Goal: Information Seeking & Learning: Check status

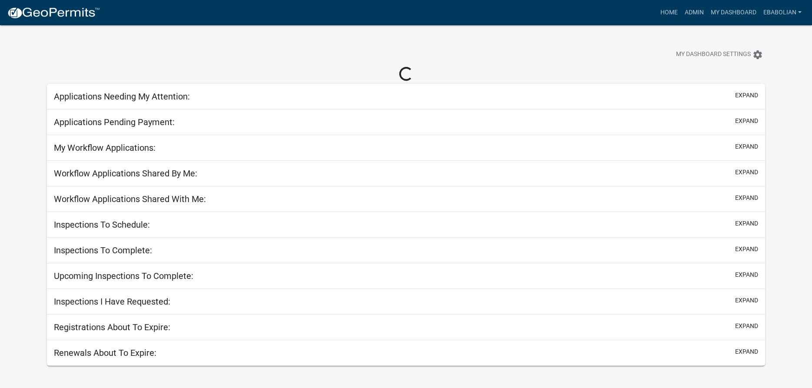
select select "3: 100"
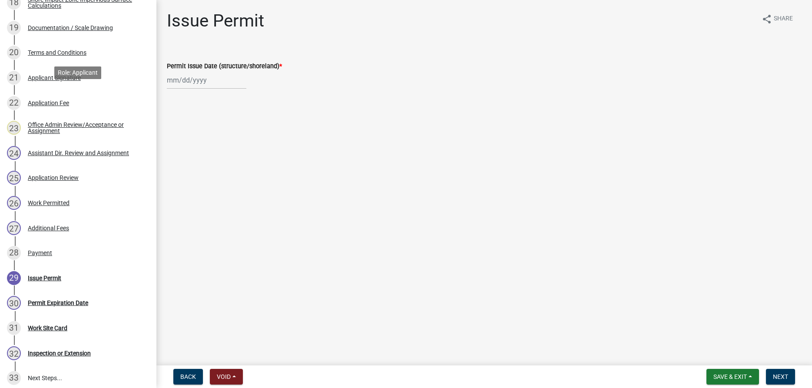
scroll to position [620, 0]
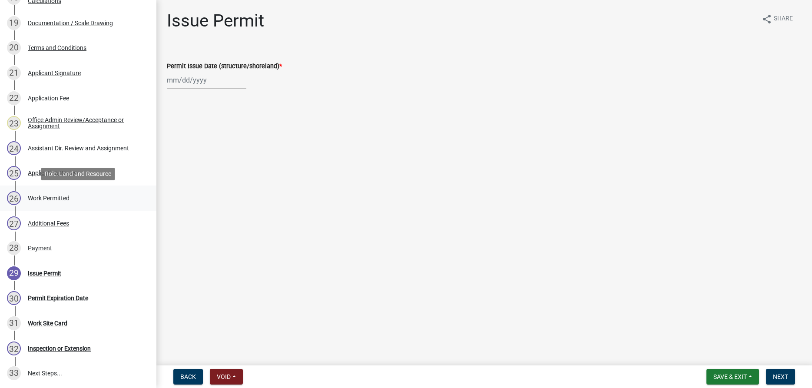
click at [41, 195] on div "Work Permitted" at bounding box center [49, 198] width 42 height 6
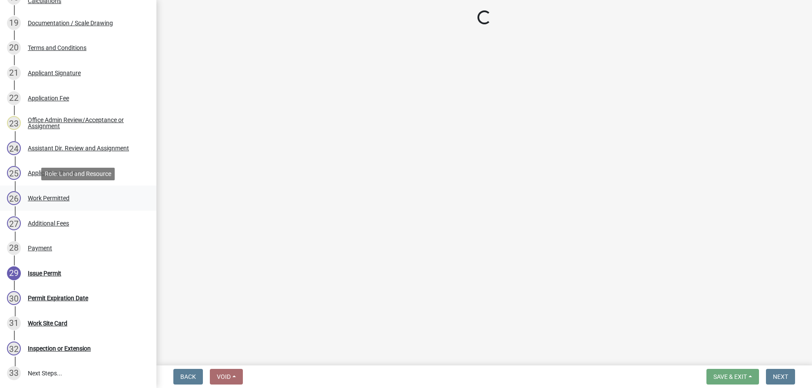
select select "f66be788-4dd6-459d-a9ec-6d83f4dfb709"
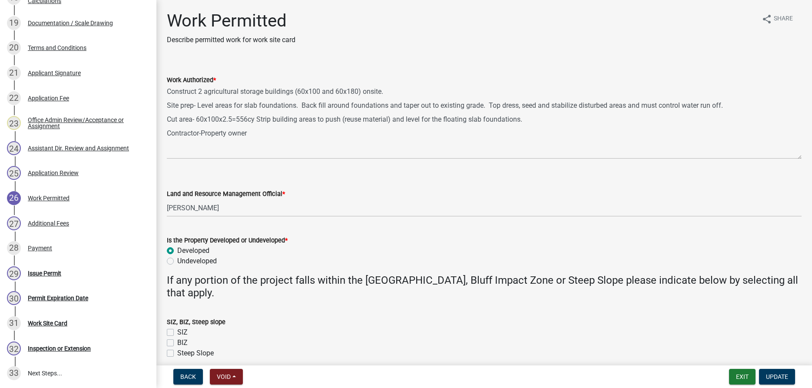
drag, startPoint x: 799, startPoint y: 122, endPoint x: 792, endPoint y: 168, distance: 47.0
click at [792, 159] on textarea "Construct 2 agricultural storage buildings (60x100 and 60x180) onsite. Site pre…" at bounding box center [484, 122] width 635 height 74
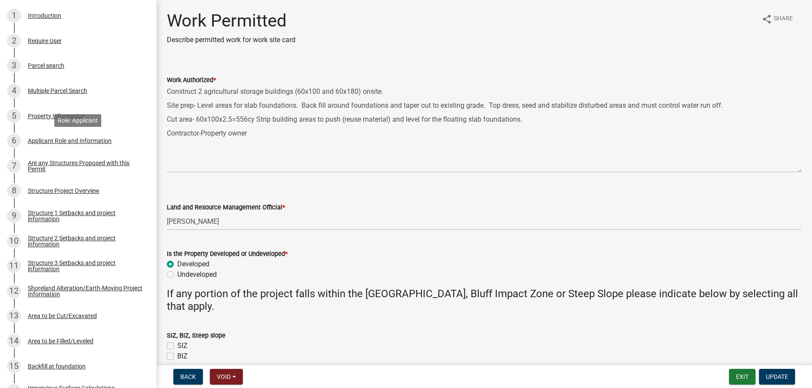
scroll to position [0, 0]
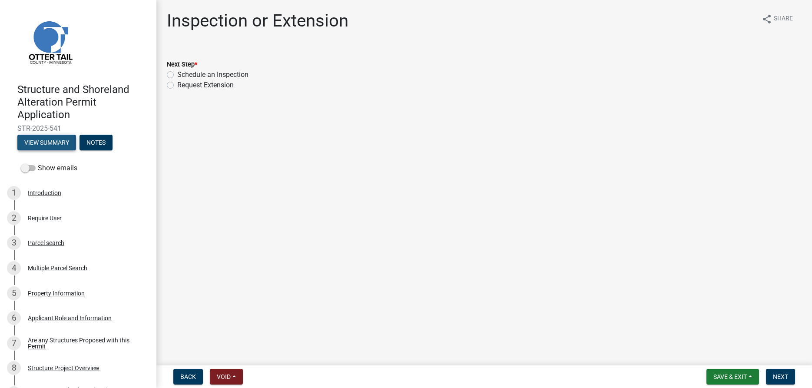
click at [51, 139] on button "View Summary" at bounding box center [46, 143] width 59 height 16
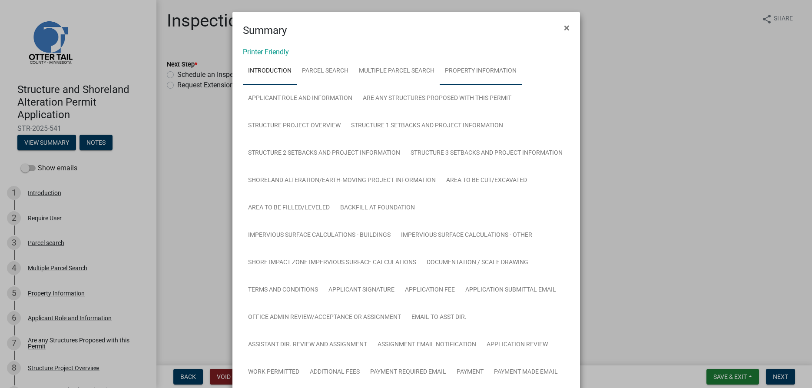
click at [486, 73] on link "Property Information" at bounding box center [481, 71] width 82 height 28
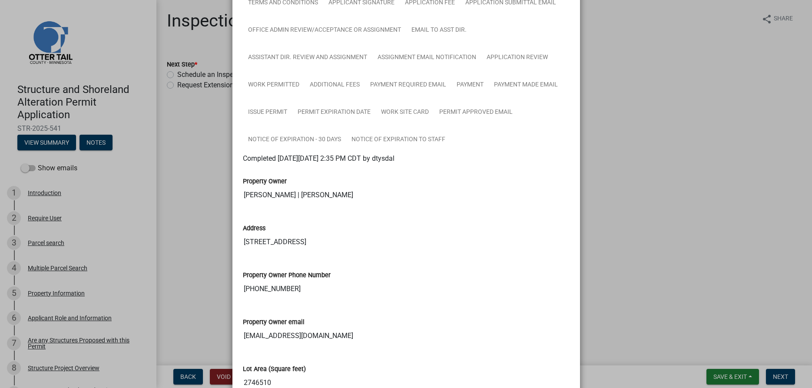
scroll to position [337, 0]
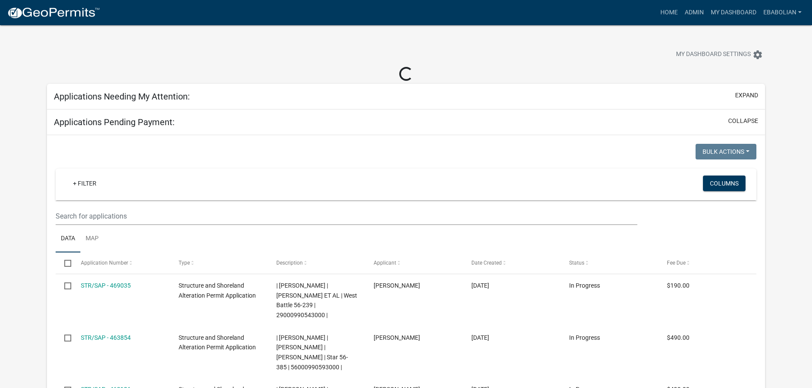
select select "3: 100"
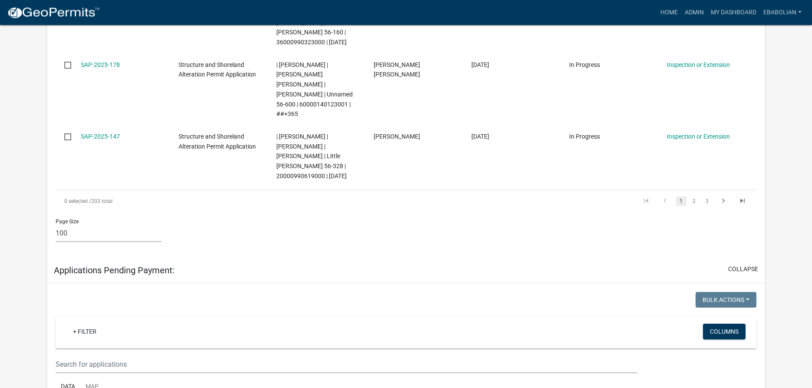
scroll to position [5840, 0]
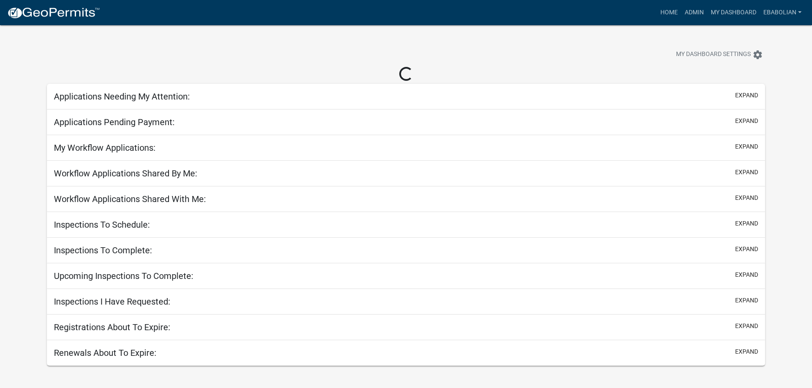
scroll to position [25, 0]
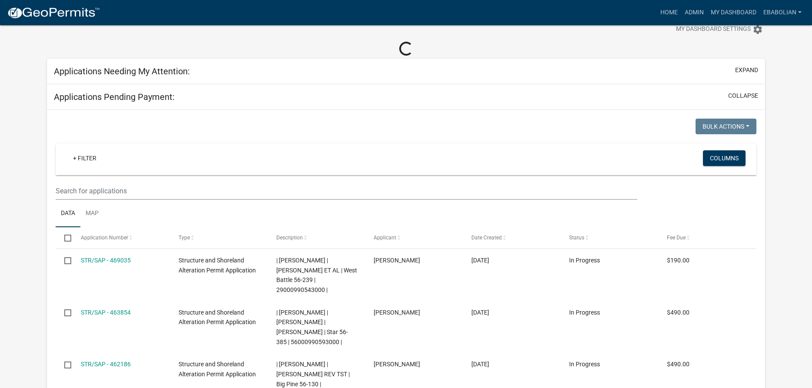
select select "3: 100"
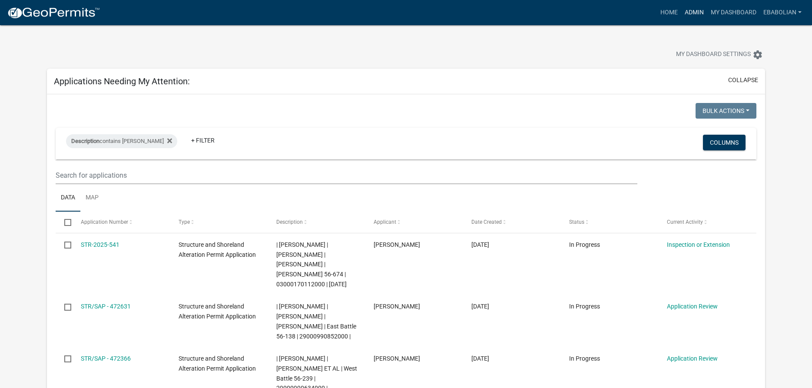
click at [691, 13] on link "Admin" at bounding box center [694, 12] width 26 height 17
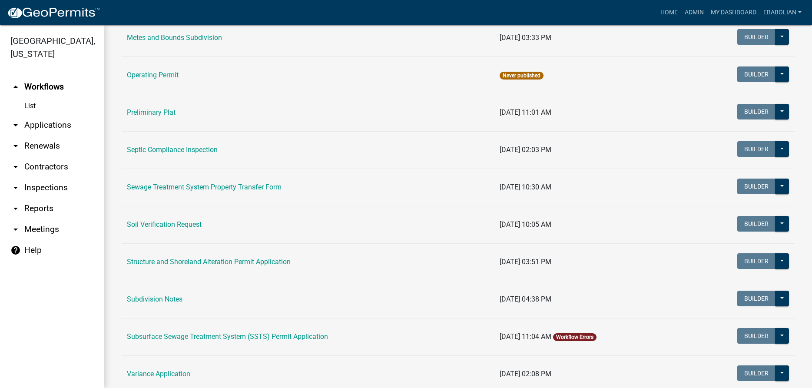
scroll to position [446, 0]
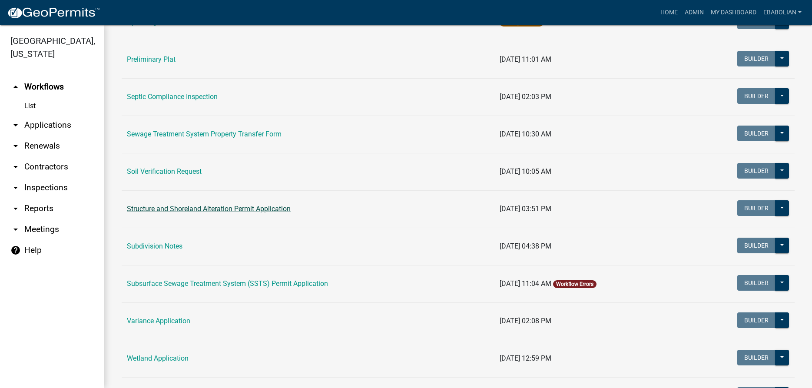
click at [169, 207] on link "Structure and Shoreland Alteration Permit Application" at bounding box center [209, 209] width 164 height 8
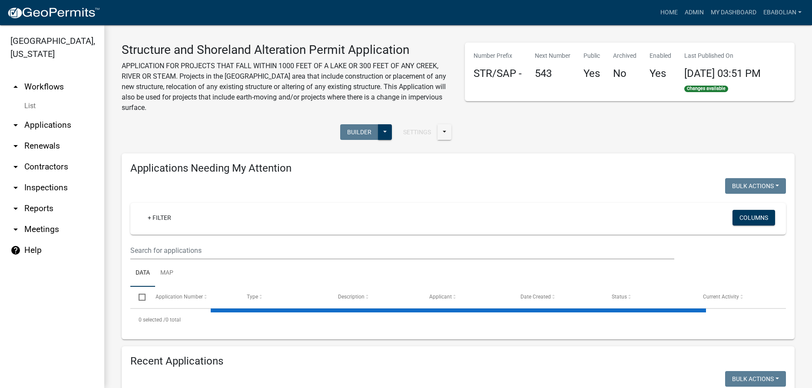
select select "3: 100"
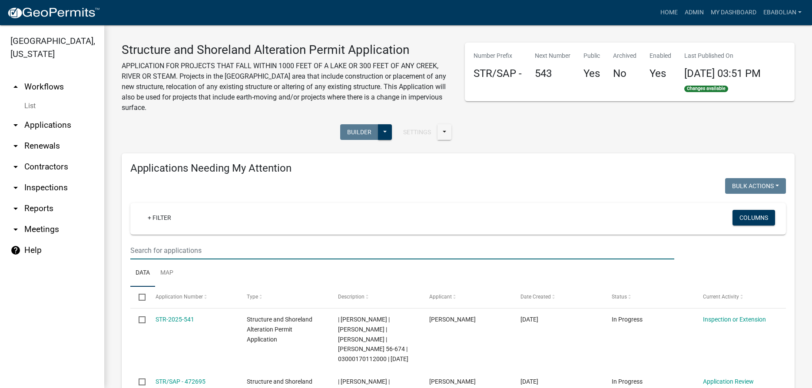
click at [208, 248] on input "text" at bounding box center [402, 251] width 544 height 18
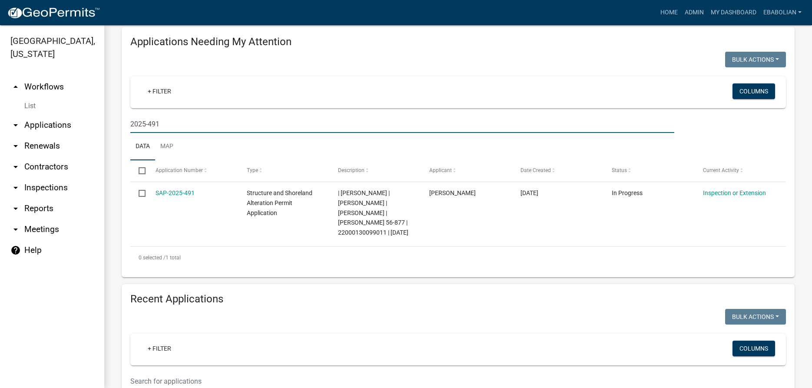
scroll to position [149, 0]
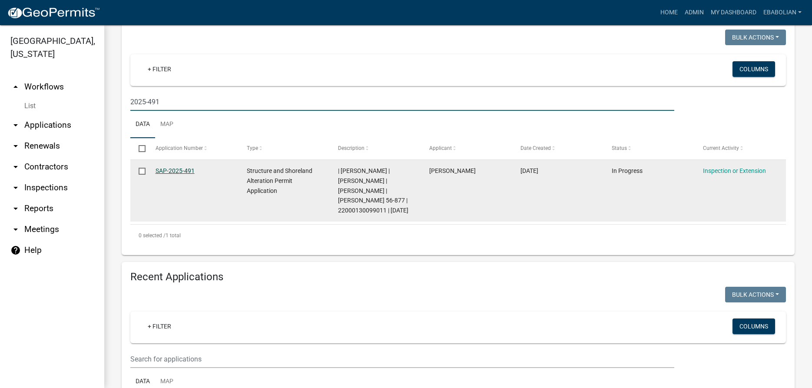
type input "2025-491"
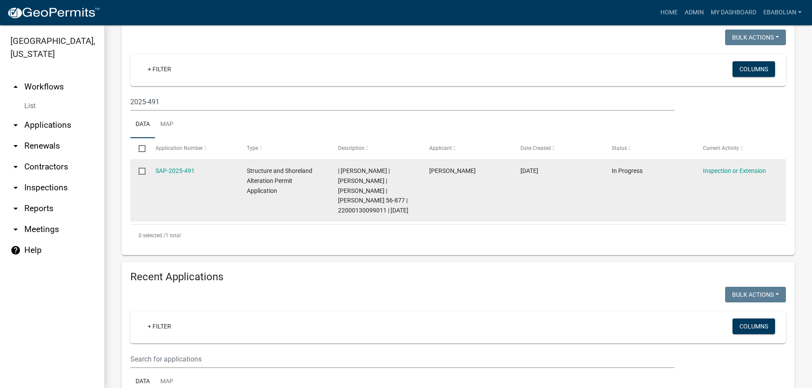
drag, startPoint x: 165, startPoint y: 171, endPoint x: 192, endPoint y: 195, distance: 36.3
click at [165, 171] on link "SAP-2025-491" at bounding box center [175, 170] width 39 height 7
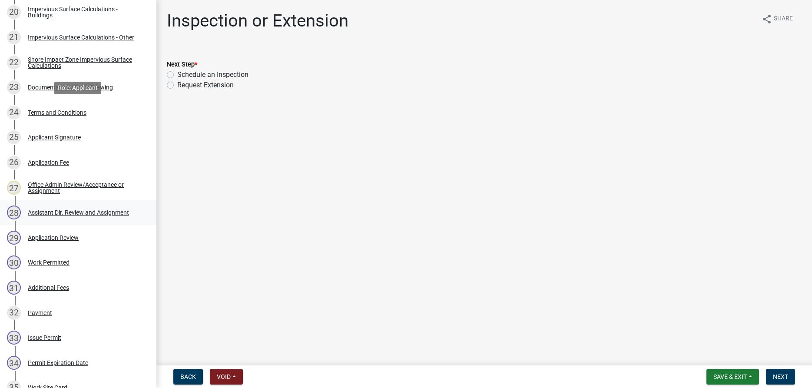
scroll to position [576, 0]
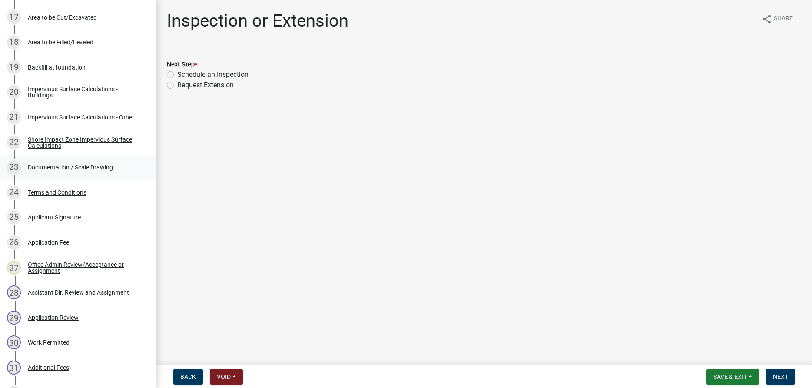
click at [102, 167] on div "Documentation / Scale Drawing" at bounding box center [70, 167] width 85 height 6
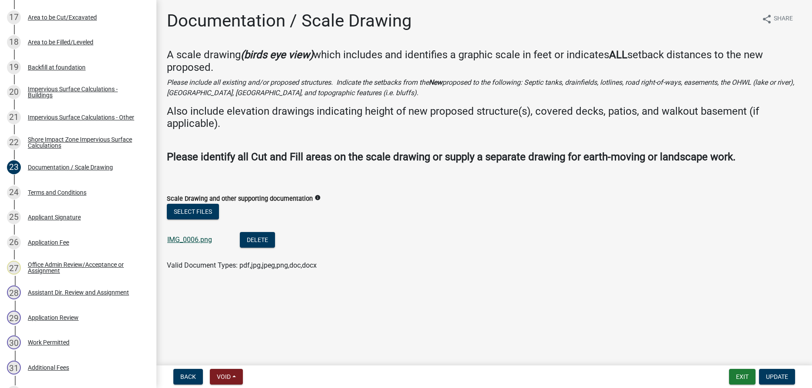
click at [204, 239] on link "IMG_0006.png" at bounding box center [189, 239] width 45 height 8
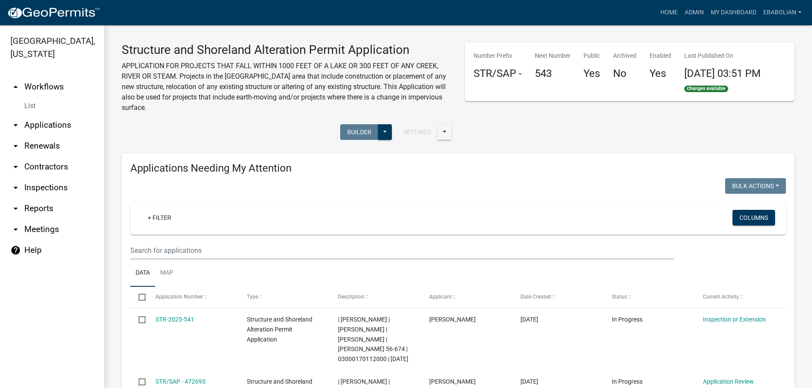
select select "3: 100"
click at [214, 250] on input "text" at bounding box center [402, 251] width 544 height 18
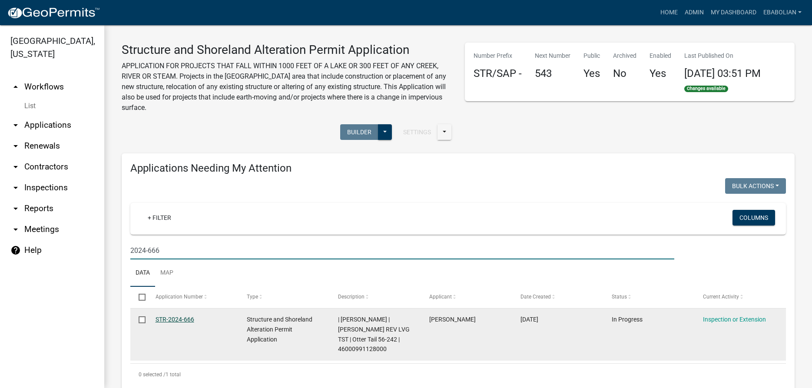
type input "2024-666"
click at [178, 321] on link "STR-2024-666" at bounding box center [175, 319] width 39 height 7
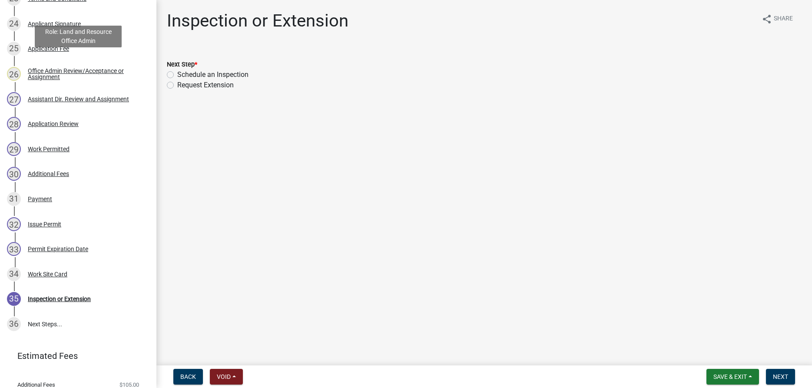
scroll to position [753, 0]
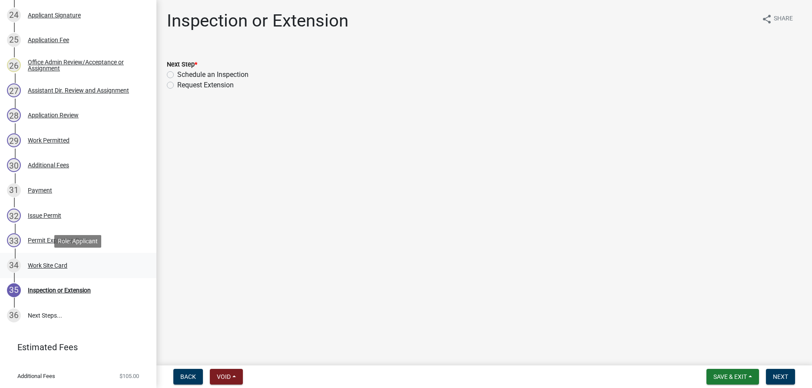
click at [56, 264] on div "Work Site Card" at bounding box center [48, 265] width 40 height 6
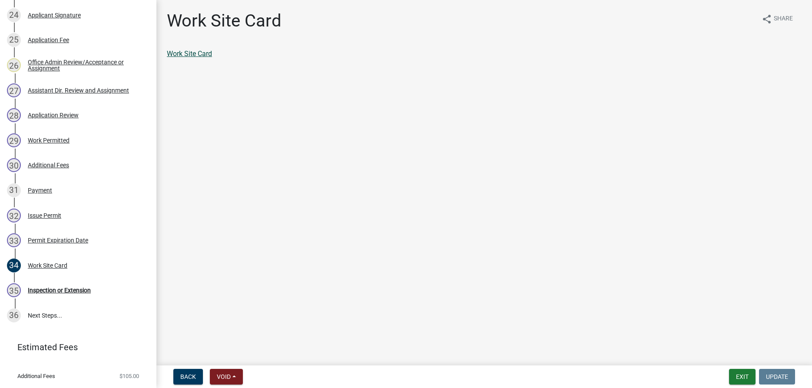
click at [196, 56] on link "Work Site Card" at bounding box center [189, 54] width 45 height 8
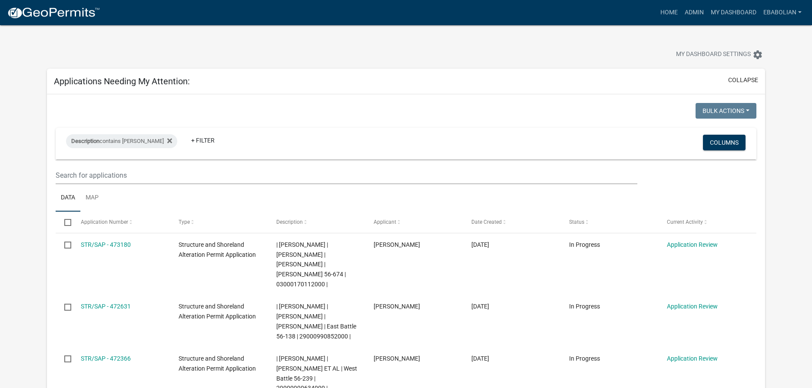
select select "3: 100"
click at [694, 13] on link "Admin" at bounding box center [694, 12] width 26 height 17
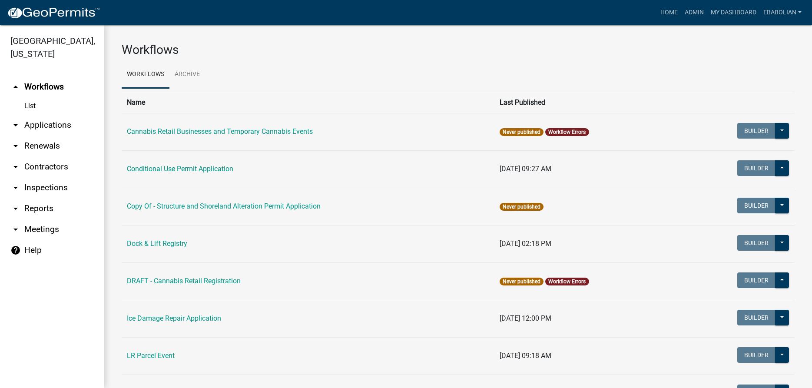
click at [62, 126] on link "arrow_drop_down Applications" at bounding box center [52, 125] width 104 height 21
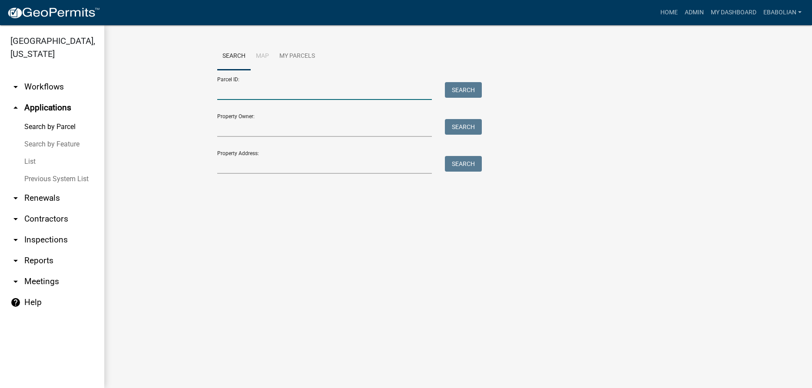
click at [263, 89] on input "Parcel ID:" at bounding box center [324, 91] width 215 height 18
paste input "46000991128000"
type input "46000991128000"
click at [458, 88] on button "Search" at bounding box center [463, 90] width 37 height 16
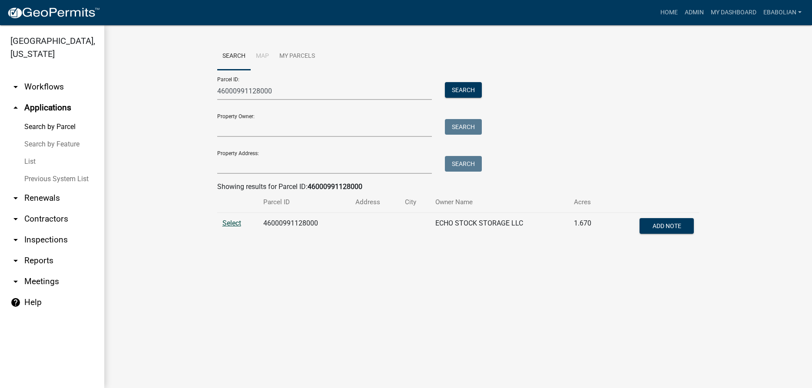
click at [229, 223] on span "Select" at bounding box center [231, 223] width 19 height 8
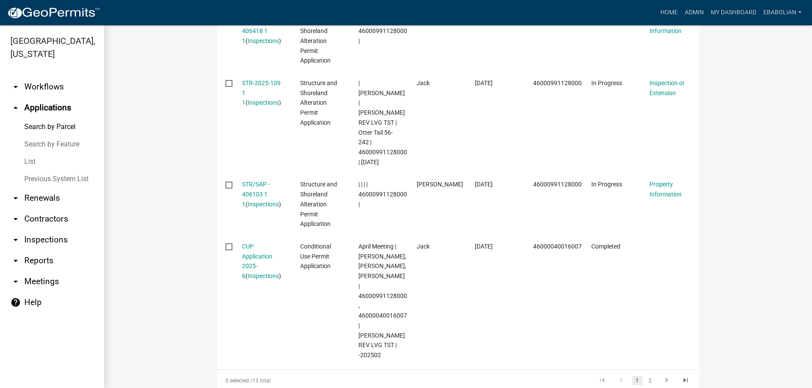
scroll to position [743, 0]
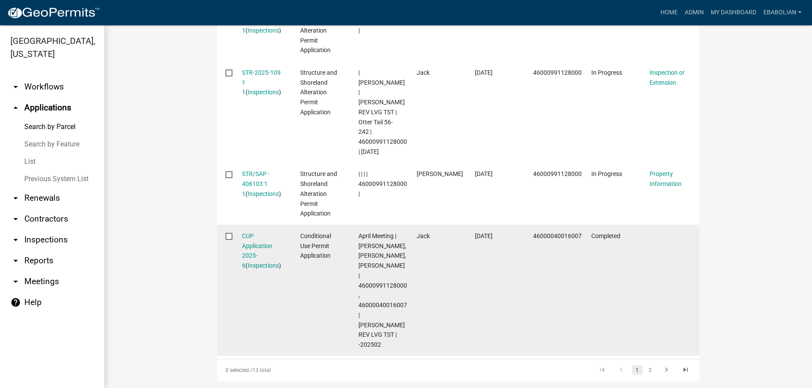
click at [239, 239] on datatable-body-cell "CUP Application 2025-6 ( Inspections )" at bounding box center [263, 290] width 58 height 131
click at [246, 238] on link "CUP Application 2025-6" at bounding box center [257, 250] width 30 height 36
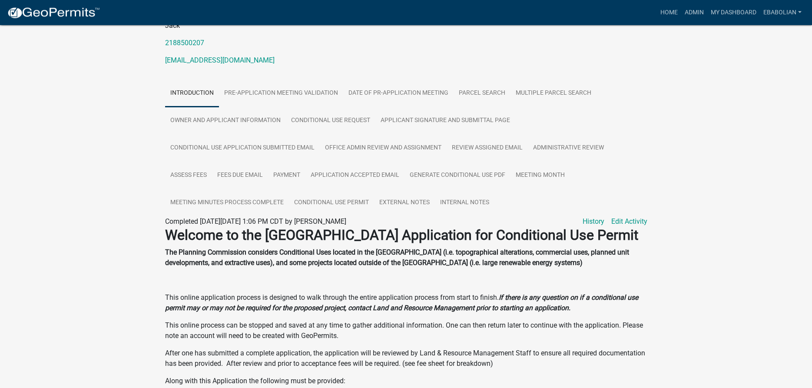
scroll to position [82, 0]
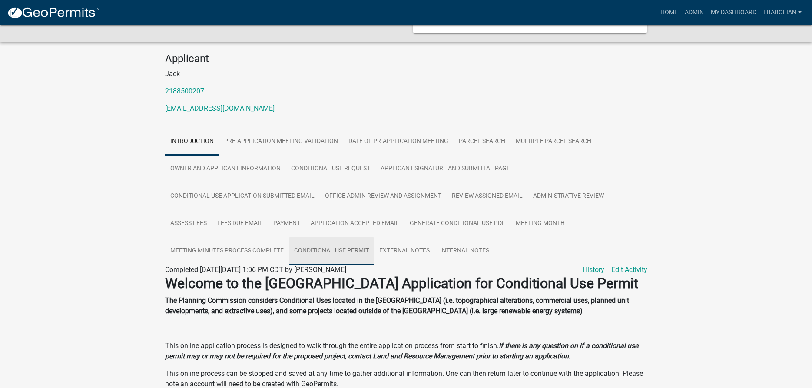
click at [308, 237] on link "Conditional Use Permit" at bounding box center [331, 251] width 85 height 28
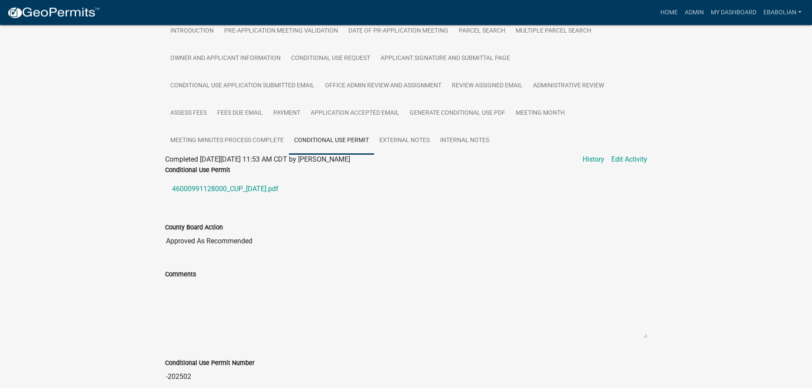
scroll to position [259, 0]
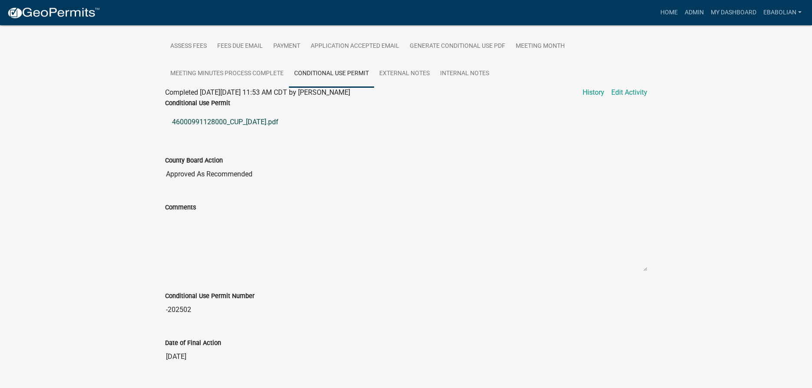
click at [248, 116] on link "46000991128000_CUP_2025-04-22.pdf" at bounding box center [406, 122] width 482 height 21
